Goal: Transaction & Acquisition: Purchase product/service

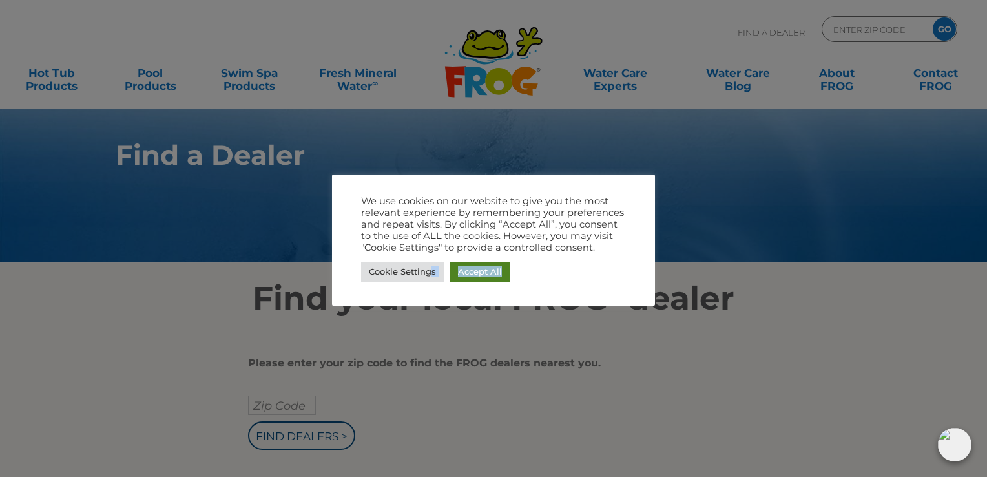
drag, startPoint x: 433, startPoint y: 273, endPoint x: 526, endPoint y: 275, distance: 93.0
click at [523, 275] on div "Cookie Settings Accept All" at bounding box center [493, 271] width 265 height 26
click at [837, 155] on div at bounding box center [493, 238] width 987 height 477
click at [829, 167] on div at bounding box center [493, 238] width 987 height 477
click at [380, 275] on link "Cookie Settings" at bounding box center [402, 272] width 83 height 20
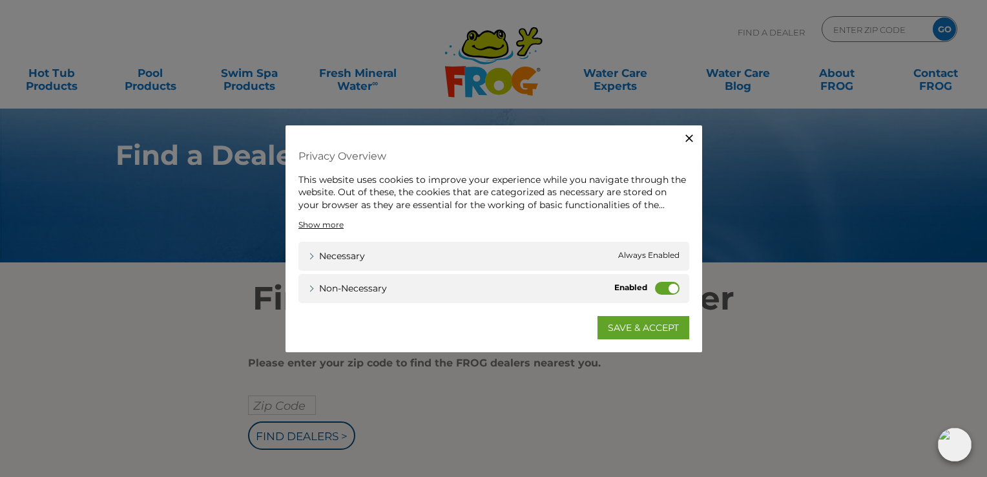
click at [669, 291] on label "Non-necessary" at bounding box center [667, 288] width 25 height 13
click at [0, 0] on input "Non-necessary" at bounding box center [0, 0] width 0 height 0
click at [652, 324] on link "SAVE & ACCEPT" at bounding box center [643, 327] width 92 height 23
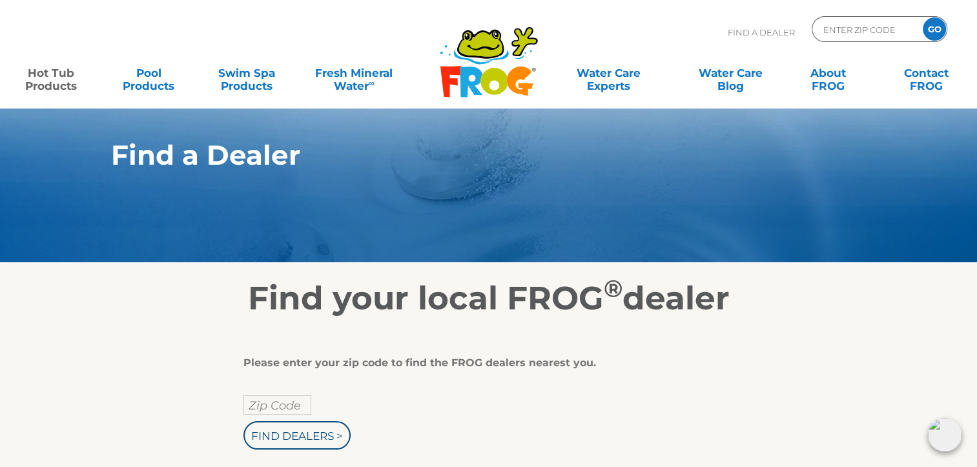
click at [56, 76] on link "Hot Tub Products" at bounding box center [51, 73] width 76 height 26
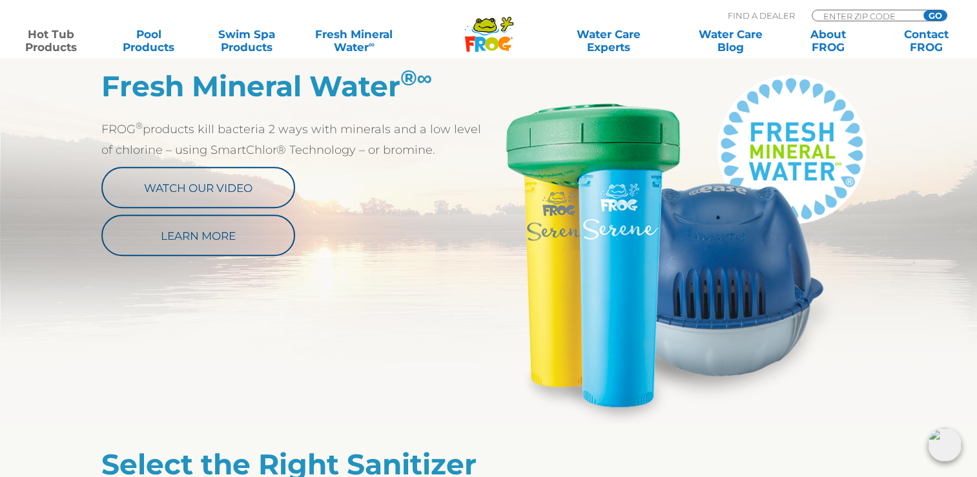
scroll to position [711, 0]
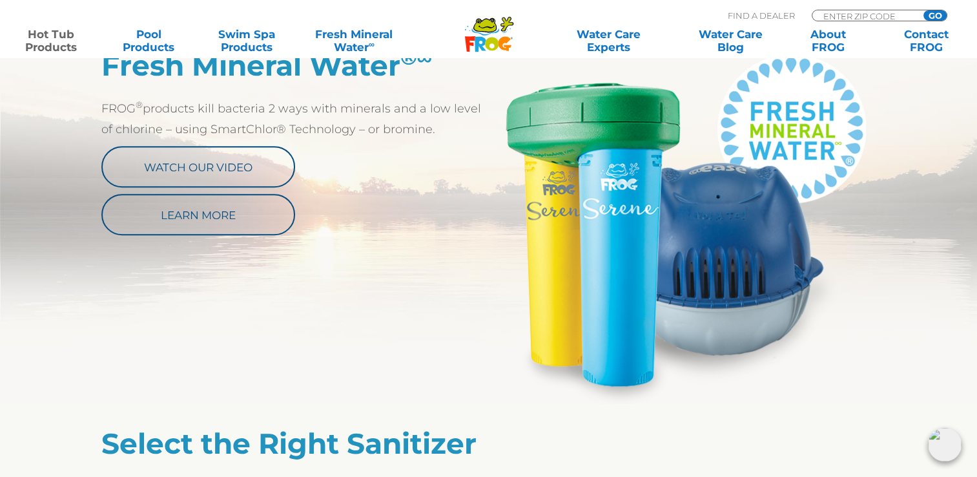
click at [767, 228] on img at bounding box center [683, 225] width 388 height 355
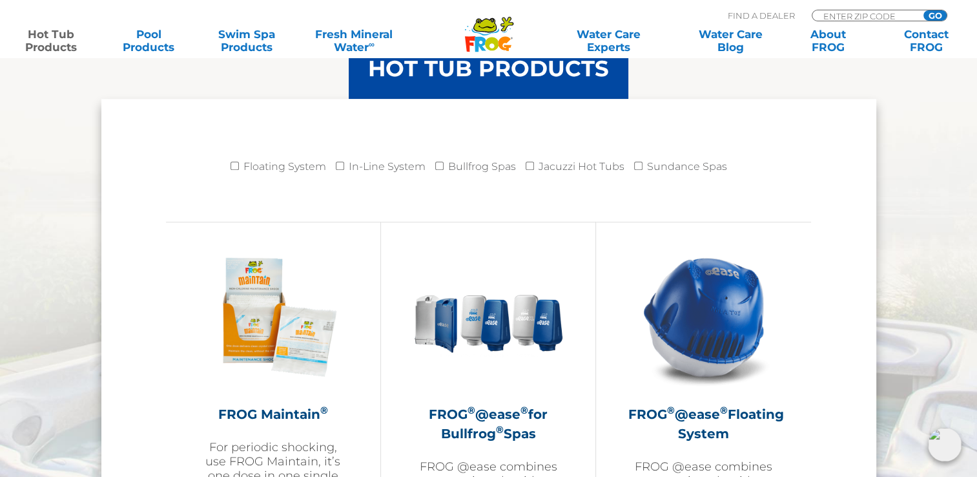
scroll to position [1356, 0]
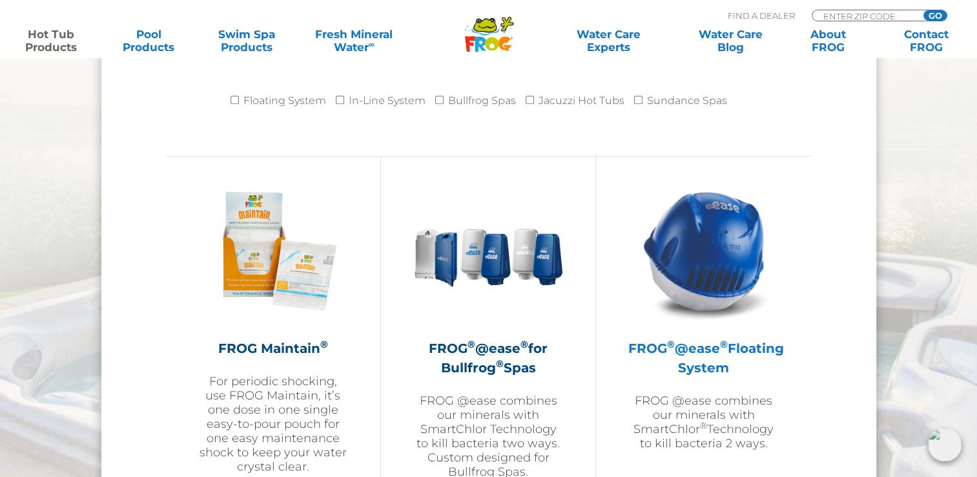
click at [702, 232] on img at bounding box center [704, 251] width 150 height 150
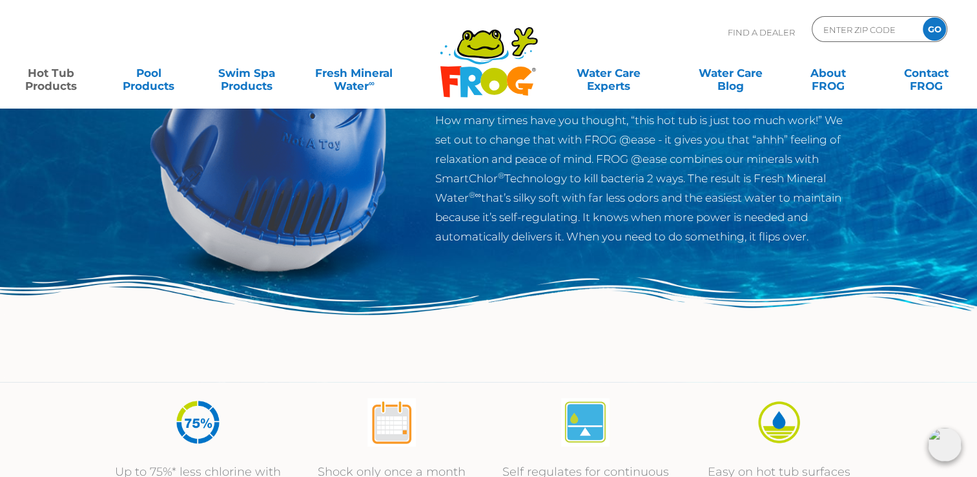
scroll to position [33, 0]
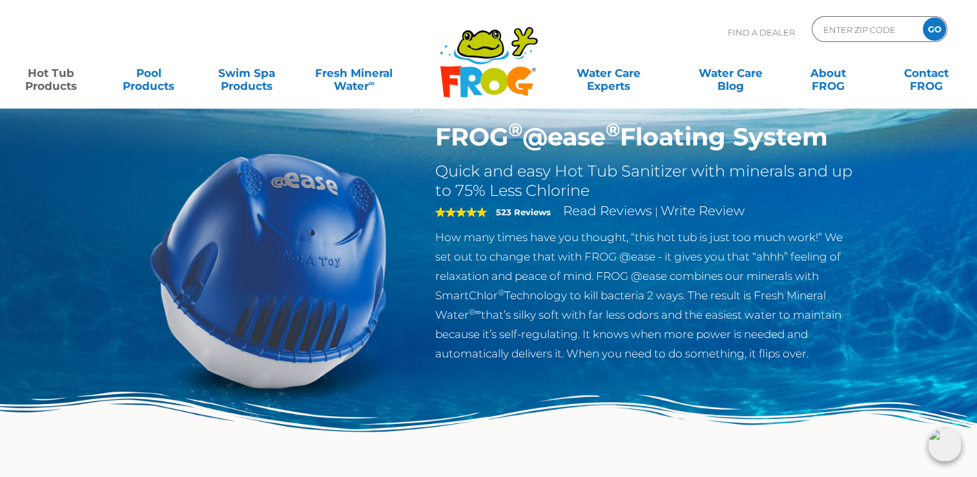
click at [584, 148] on h1 "FROG ® @ease ® Floating System" at bounding box center [646, 137] width 422 height 30
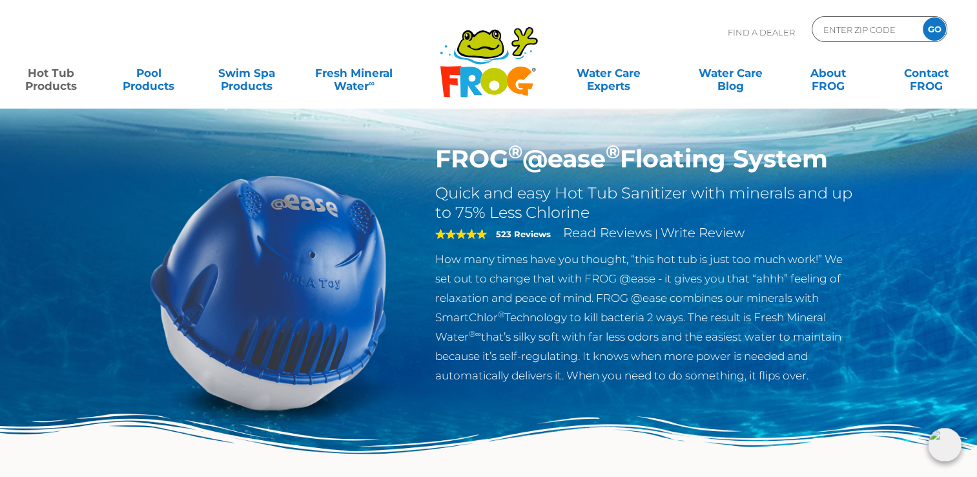
scroll to position [0, 0]
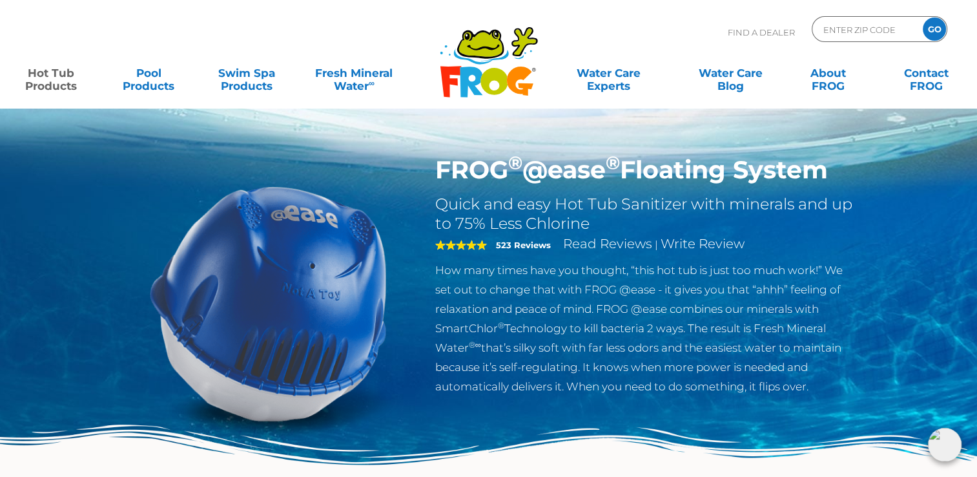
click at [251, 242] on img at bounding box center [269, 303] width 296 height 296
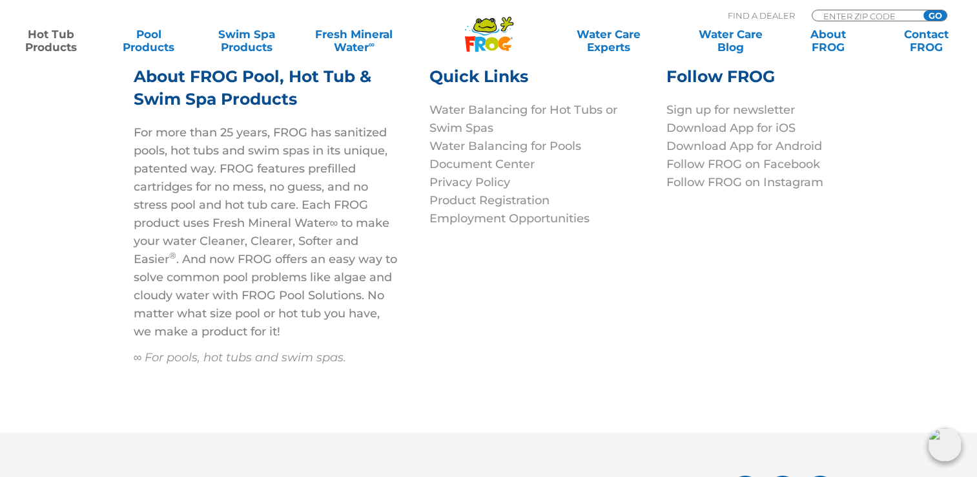
scroll to position [4425, 0]
